Goal: Transaction & Acquisition: Purchase product/service

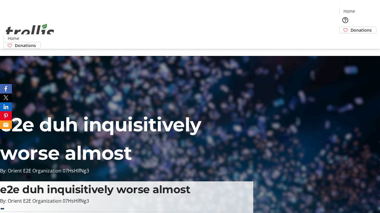
click at [350, 27] on span "Donations" at bounding box center [360, 30] width 21 height 6
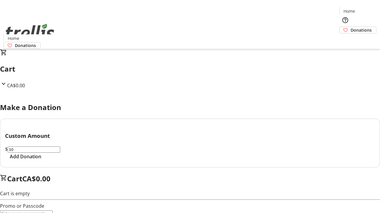
click at [41, 160] on span "Add Donation" at bounding box center [25, 156] width 31 height 7
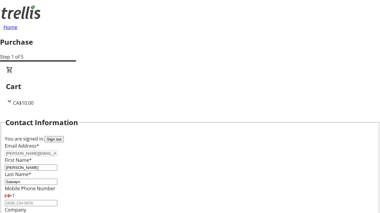
scroll to position [96, 0]
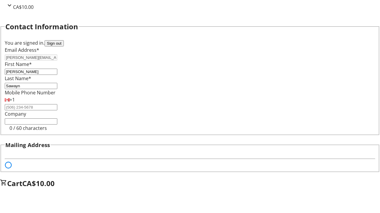
select select "BC"
select select "CA"
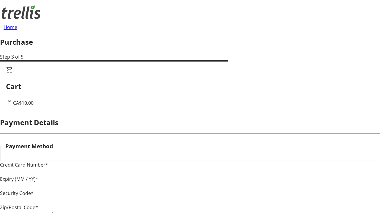
type input "V1Y 0C2"
